Goal: Transaction & Acquisition: Purchase product/service

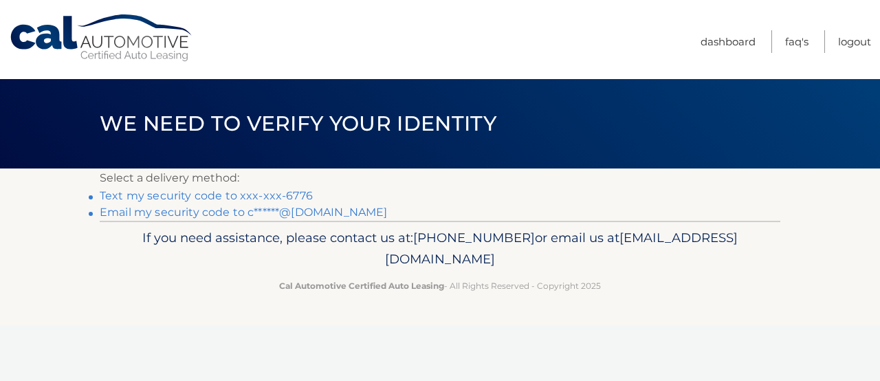
click at [291, 195] on link "Text my security code to xxx-xxx-6776" at bounding box center [206, 195] width 213 height 13
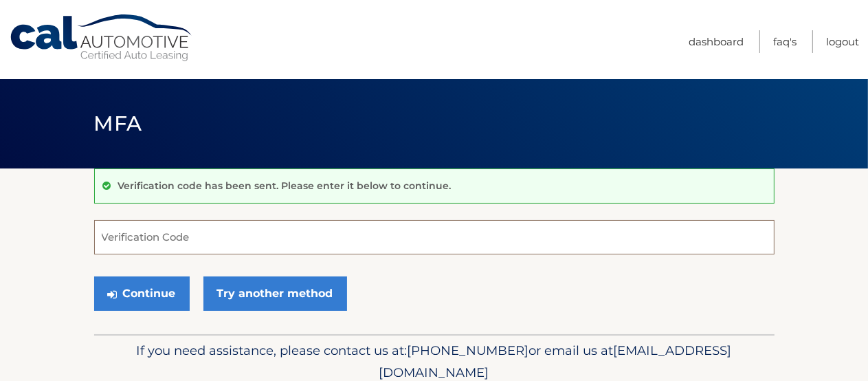
click at [235, 246] on input "Verification Code" at bounding box center [434, 237] width 680 height 34
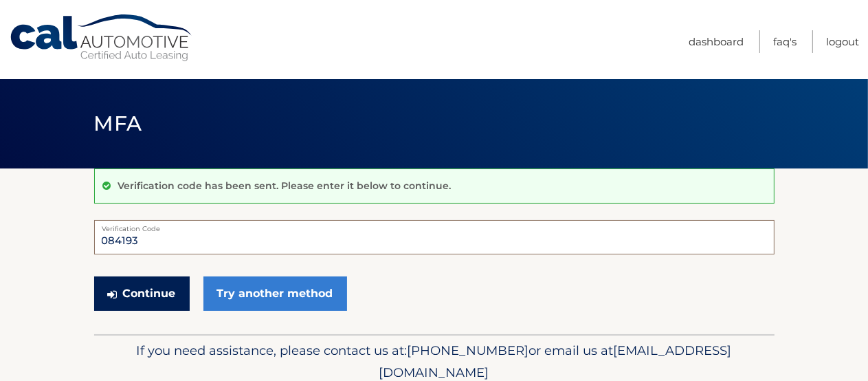
type input "084193"
click at [150, 291] on button "Continue" at bounding box center [142, 293] width 96 height 34
click at [142, 293] on button "Continue" at bounding box center [142, 293] width 96 height 34
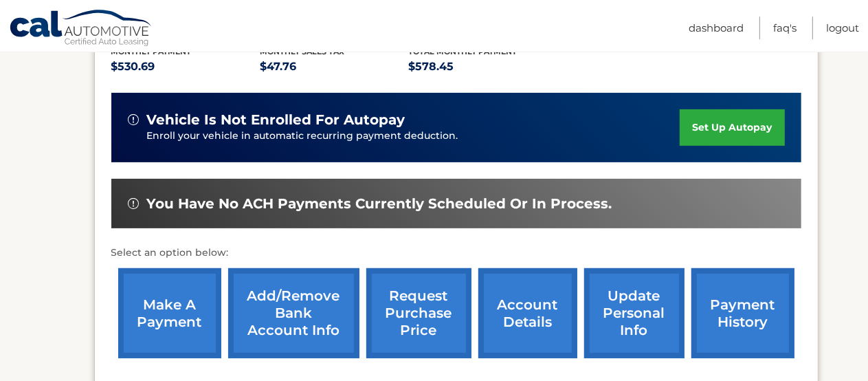
scroll to position [436, 0]
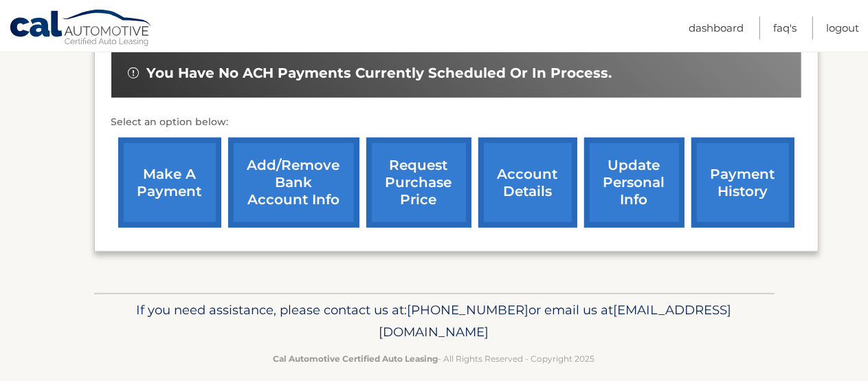
click at [197, 227] on link "make a payment" at bounding box center [169, 182] width 103 height 90
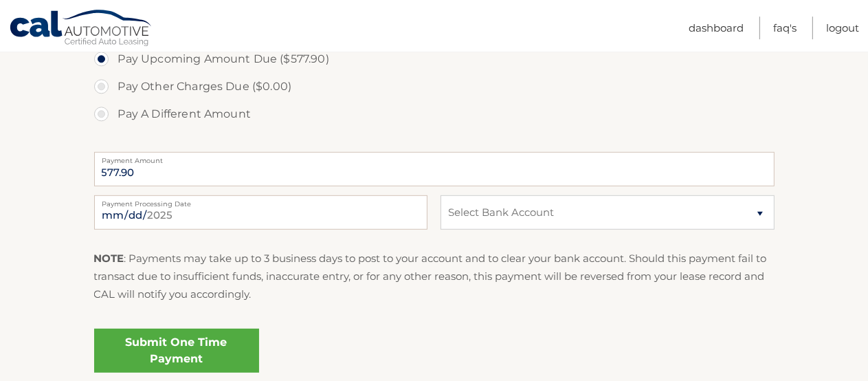
scroll to position [580, 0]
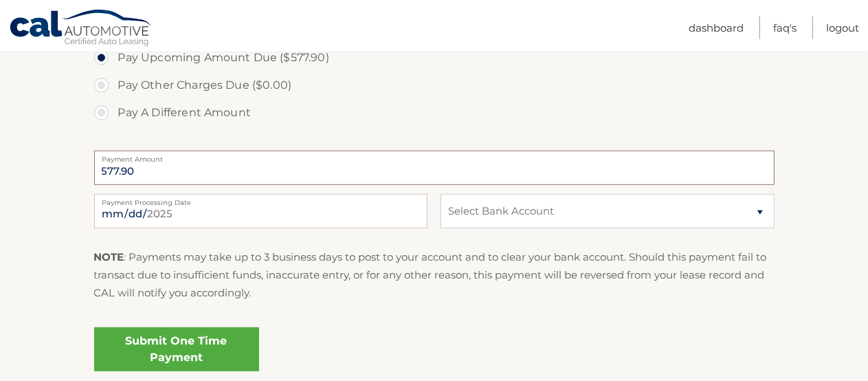
click at [137, 170] on input "577.90" at bounding box center [434, 168] width 680 height 34
click at [131, 172] on input "577.90" at bounding box center [434, 168] width 680 height 34
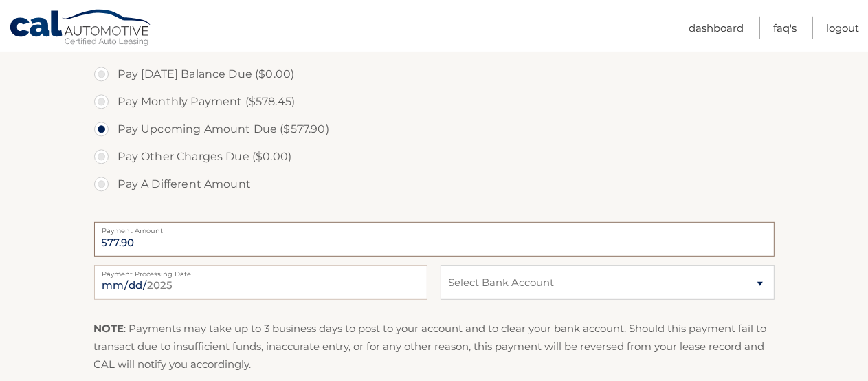
scroll to position [508, 0]
click at [98, 186] on label "Pay A Different Amount" at bounding box center [434, 184] width 680 height 27
click at [100, 186] on input "Pay A Different Amount" at bounding box center [107, 182] width 14 height 22
radio input "true"
click at [163, 241] on input "Payment Amount" at bounding box center [434, 240] width 680 height 34
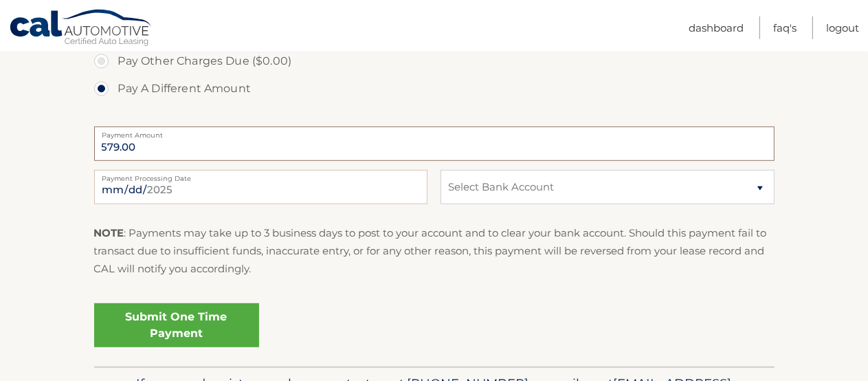
scroll to position [653, 0]
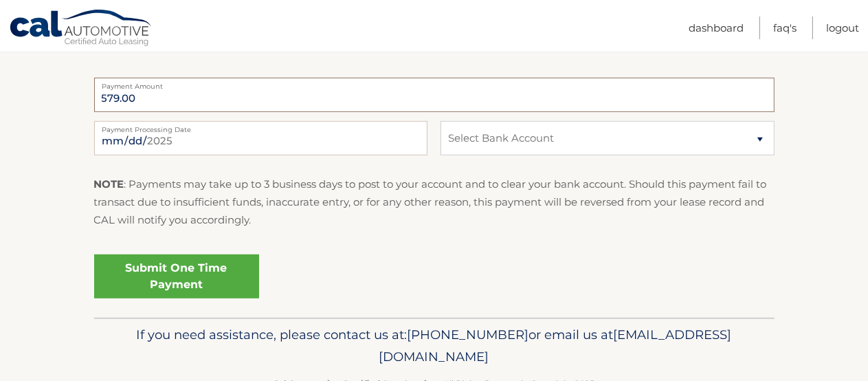
type input "579.00"
select select "YWUwYmVmOTktOTJiMi00NTE0LWFiNjAtODU0NWZiOGEyY2Vm"
click option "Checking PNCBANK, N.A. *****1325" at bounding box center [0, 0] width 0 height 0
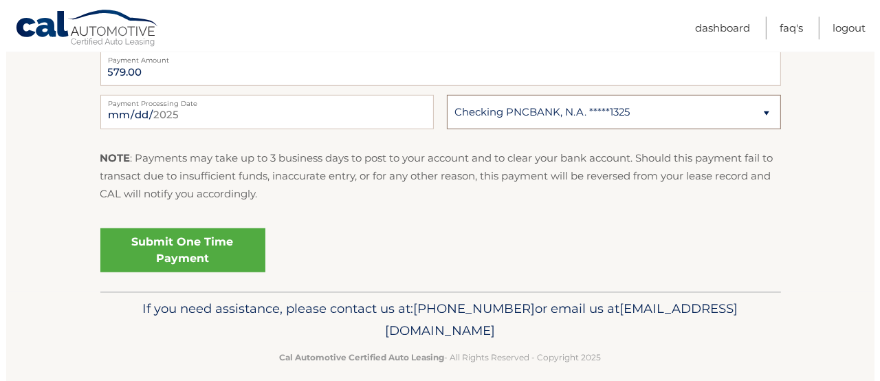
scroll to position [693, 0]
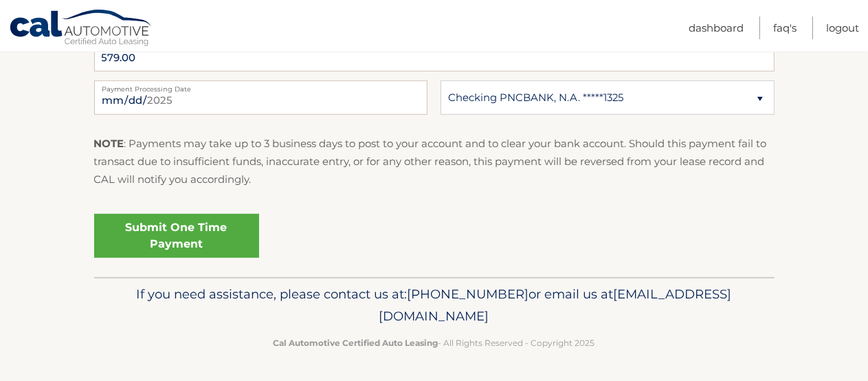
click at [160, 230] on link "Submit One Time Payment" at bounding box center [176, 236] width 165 height 44
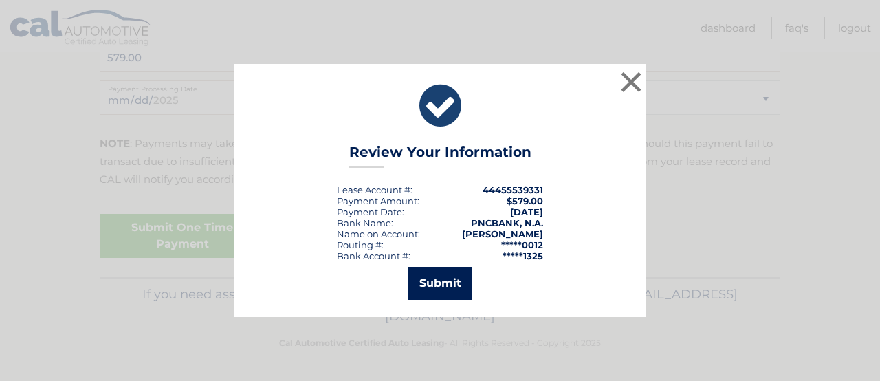
click at [434, 280] on button "Submit" at bounding box center [440, 283] width 64 height 33
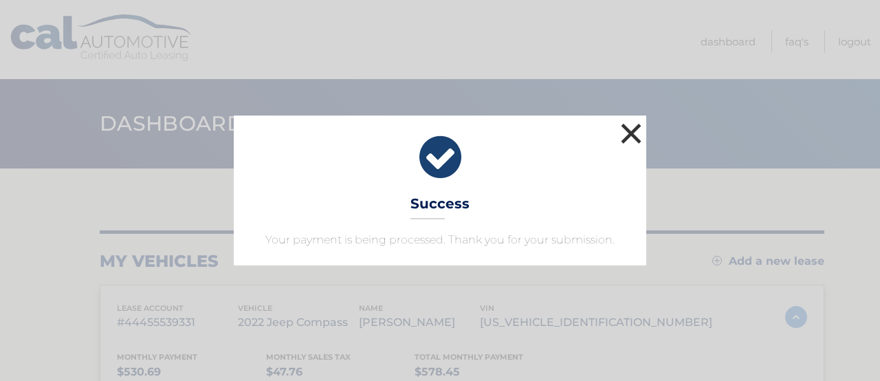
click at [624, 135] on button "×" at bounding box center [630, 133] width 27 height 27
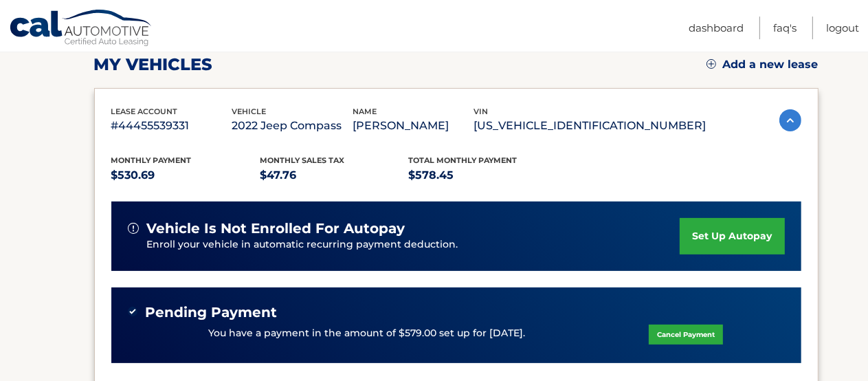
scroll to position [290, 0]
